Goal: Task Accomplishment & Management: Manage account settings

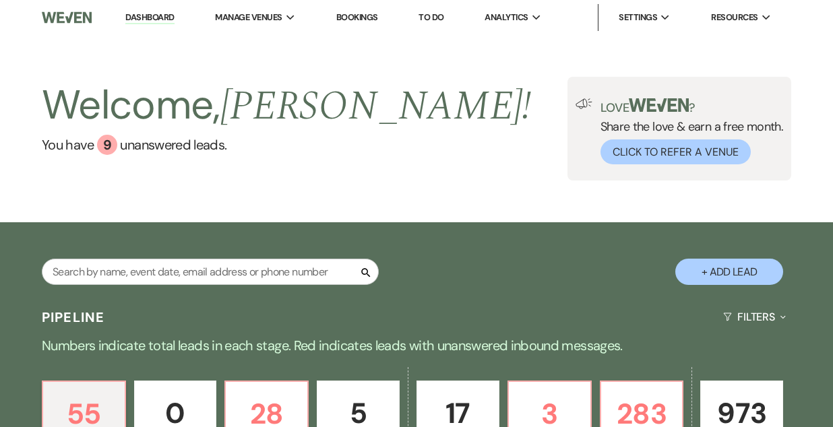
click at [354, 15] on link "Bookings" at bounding box center [357, 16] width 42 height 11
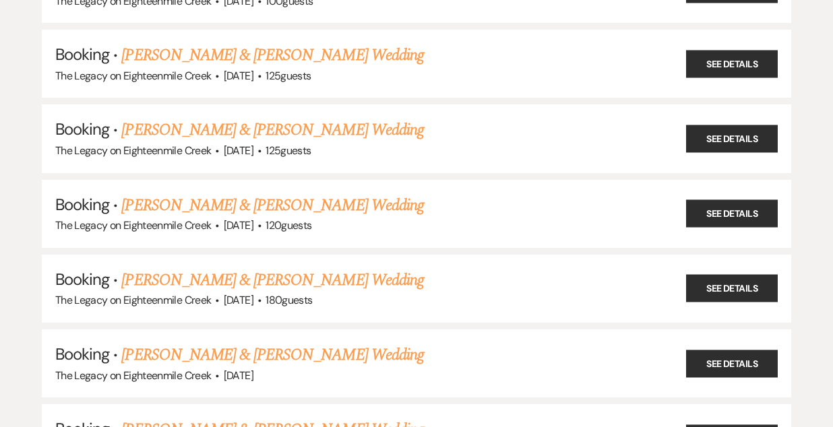
scroll to position [854, 0]
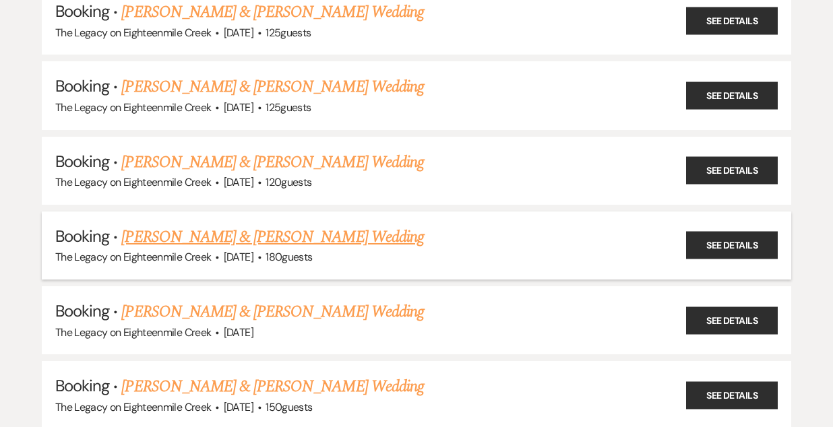
click at [307, 229] on link "[PERSON_NAME] & [PERSON_NAME] Wedding" at bounding box center [272, 237] width 302 height 24
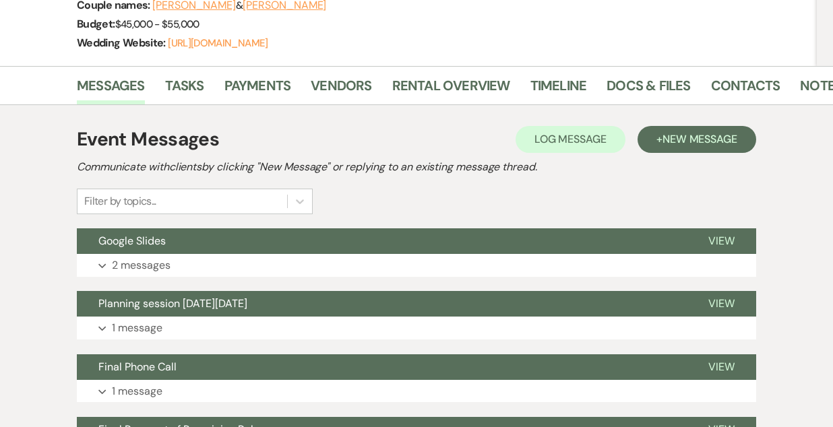
scroll to position [216, 0]
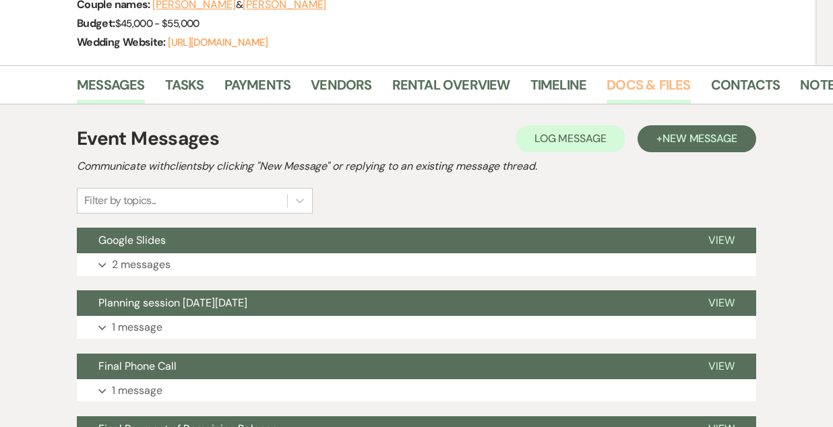
click at [625, 84] on link "Docs & Files" at bounding box center [648, 89] width 84 height 30
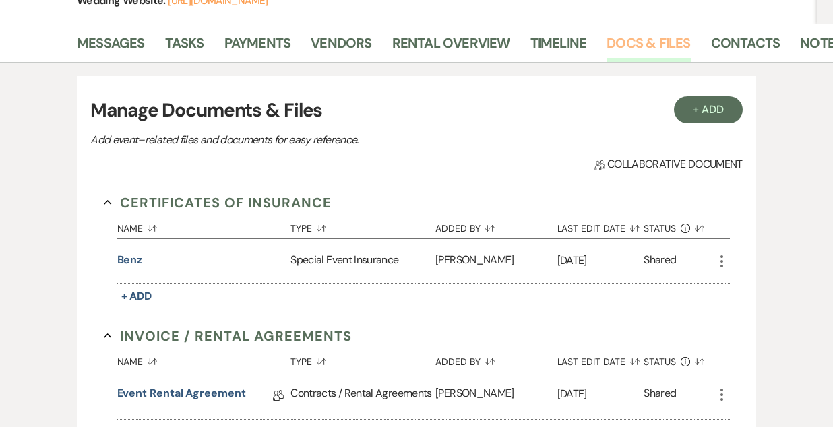
scroll to position [170, 0]
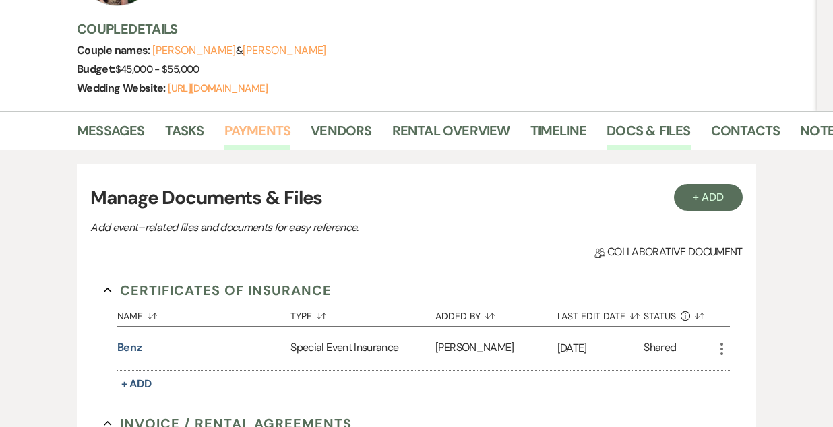
click at [257, 131] on link "Payments" at bounding box center [257, 135] width 67 height 30
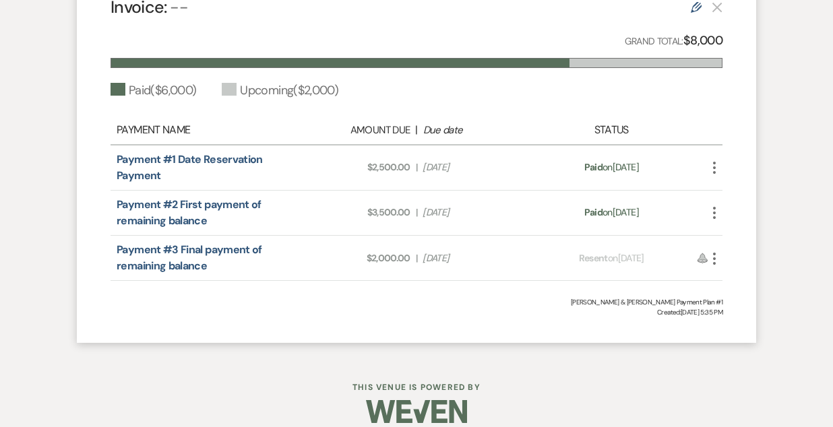
scroll to position [312, 0]
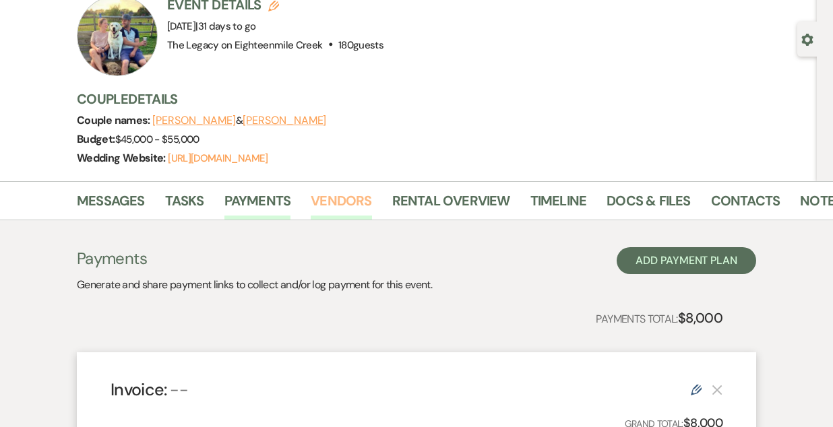
click at [331, 200] on link "Vendors" at bounding box center [341, 205] width 61 height 30
